Goal: Find specific page/section: Find specific page/section

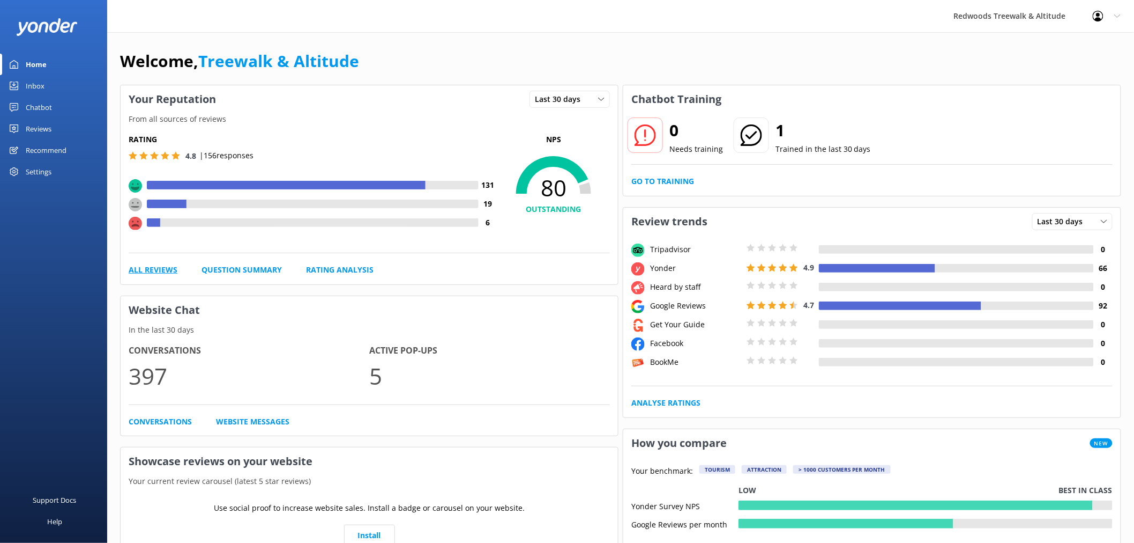
click at [169, 268] on link "All Reviews" at bounding box center [153, 270] width 49 height 12
